Goal: Information Seeking & Learning: Understand process/instructions

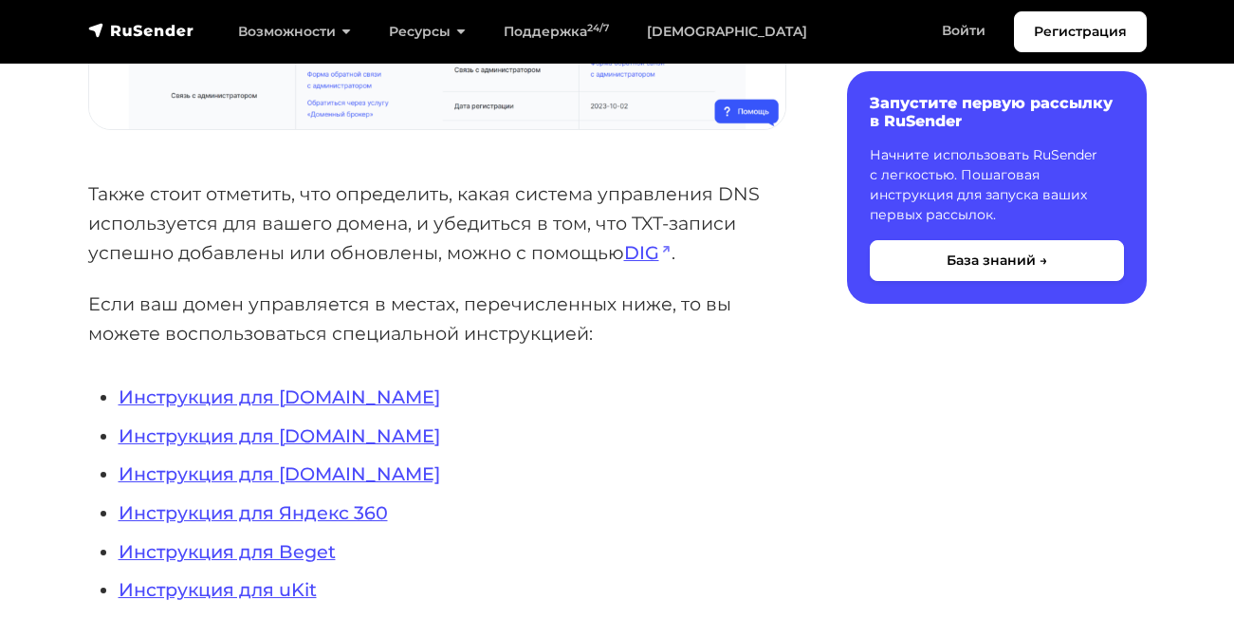
scroll to position [1708, 0]
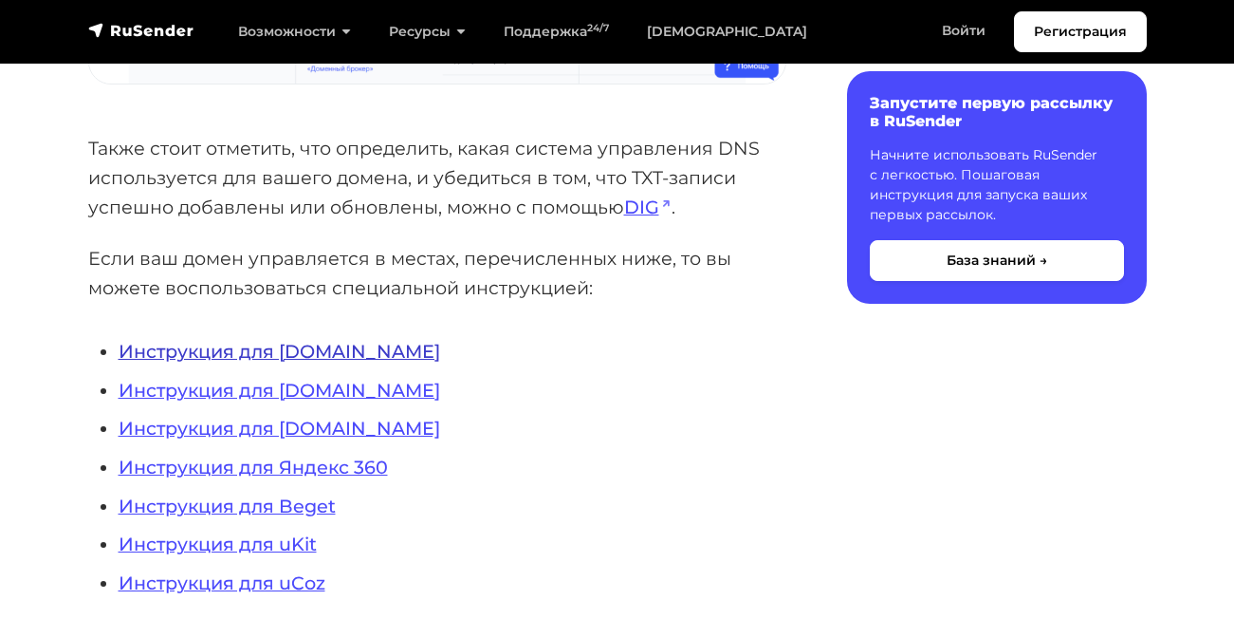
click at [249, 351] on link "Инструкция для REG.RU" at bounding box center [280, 351] width 322 height 23
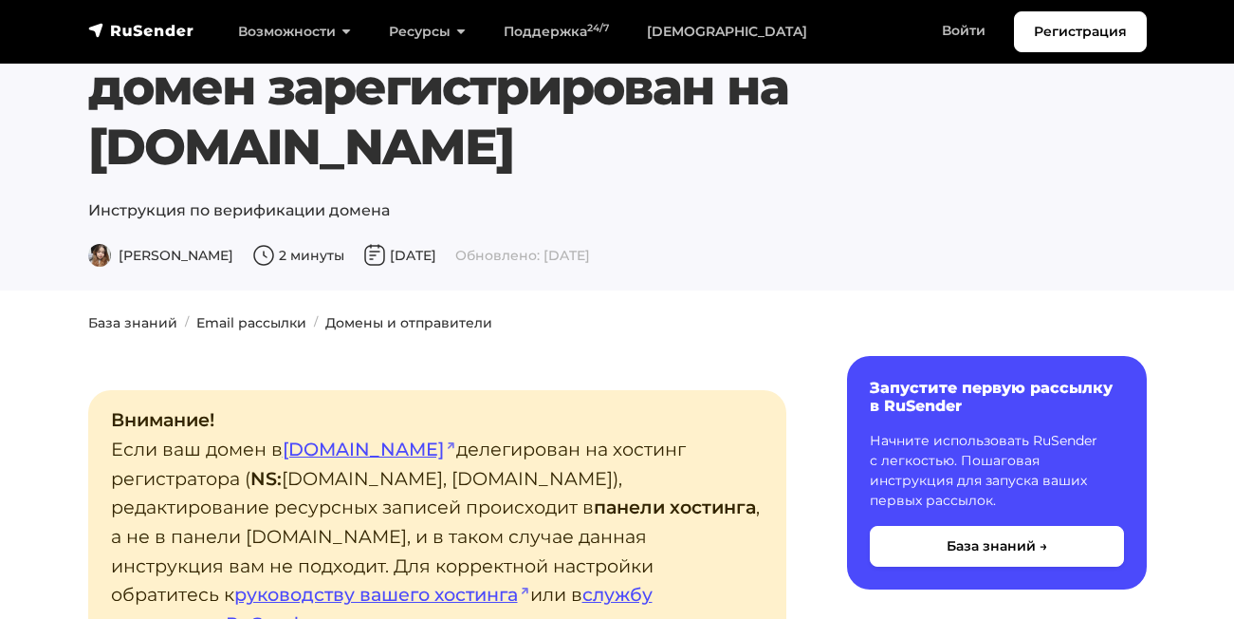
scroll to position [95, 0]
click at [515, 583] on link "руководству вашего хостинга" at bounding box center [382, 594] width 296 height 23
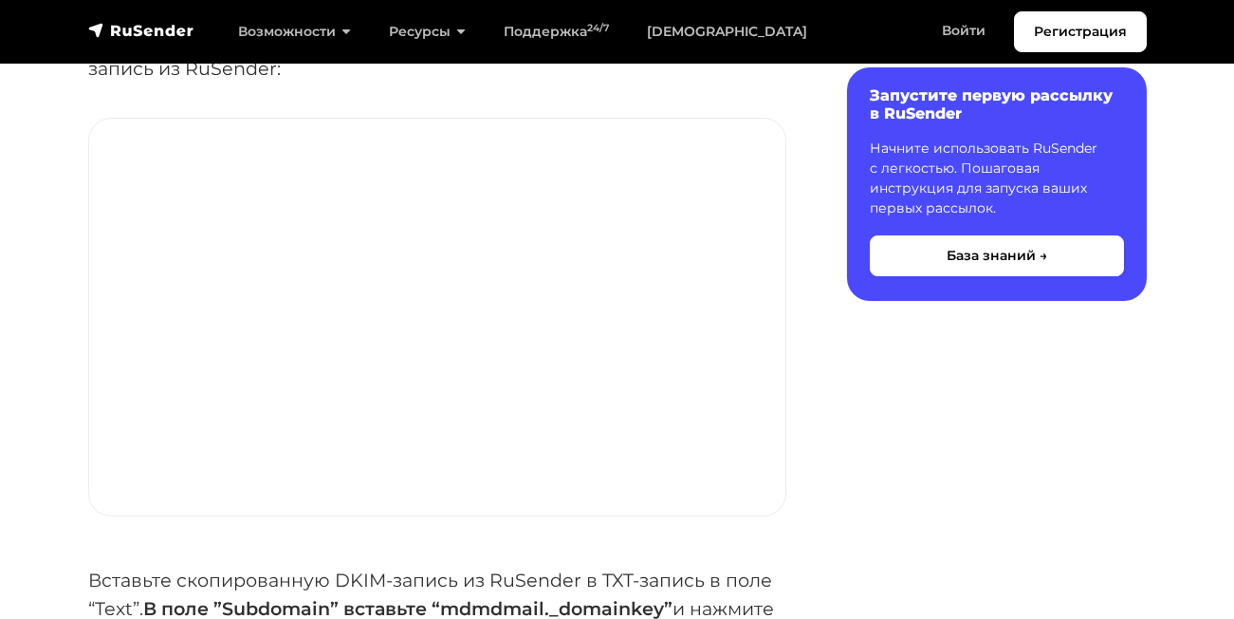
scroll to position [5408, 0]
